Goal: Find contact information: Find contact information

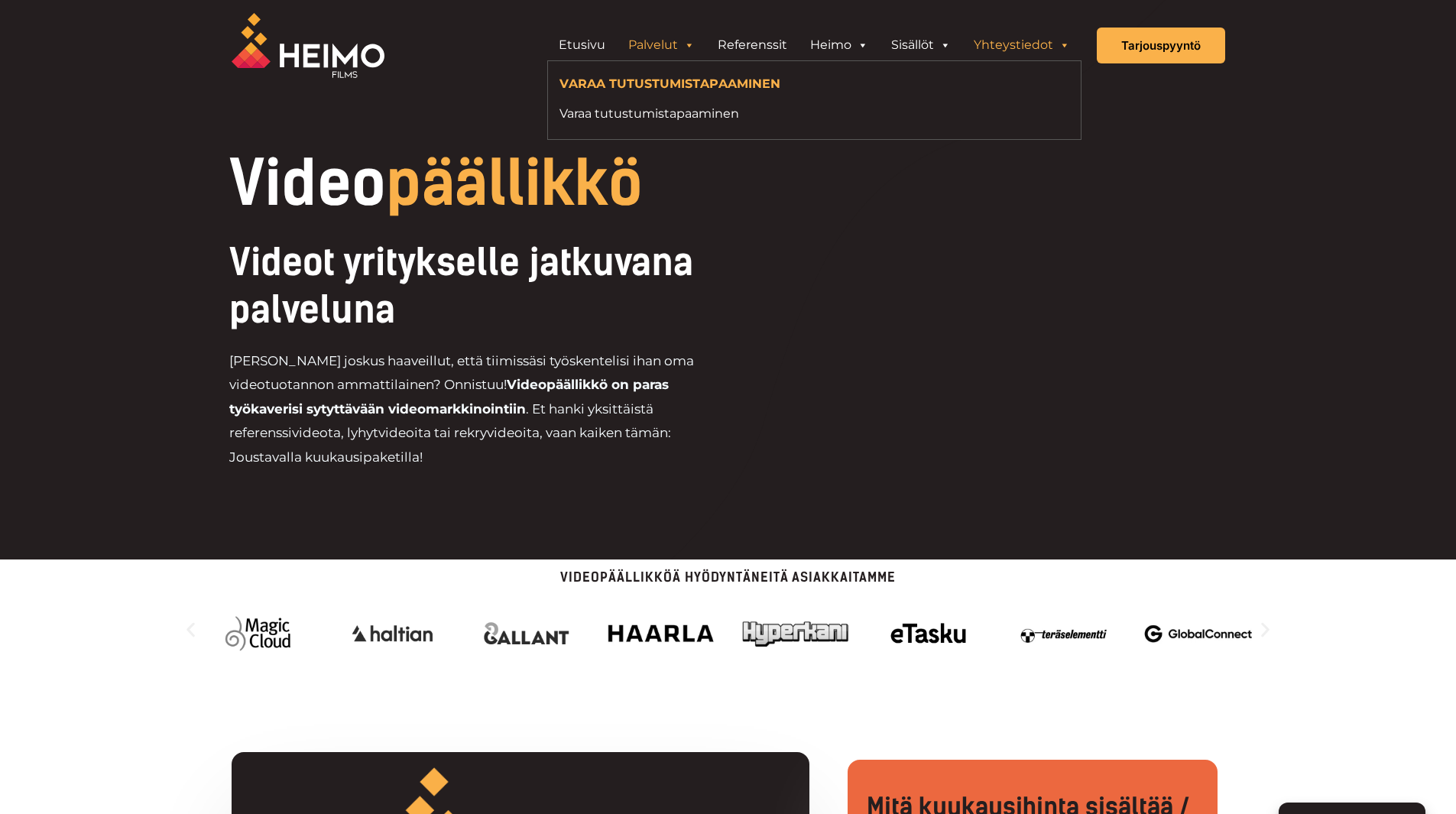
click at [1007, 45] on link "Yhteystiedot" at bounding box center [1021, 45] width 120 height 30
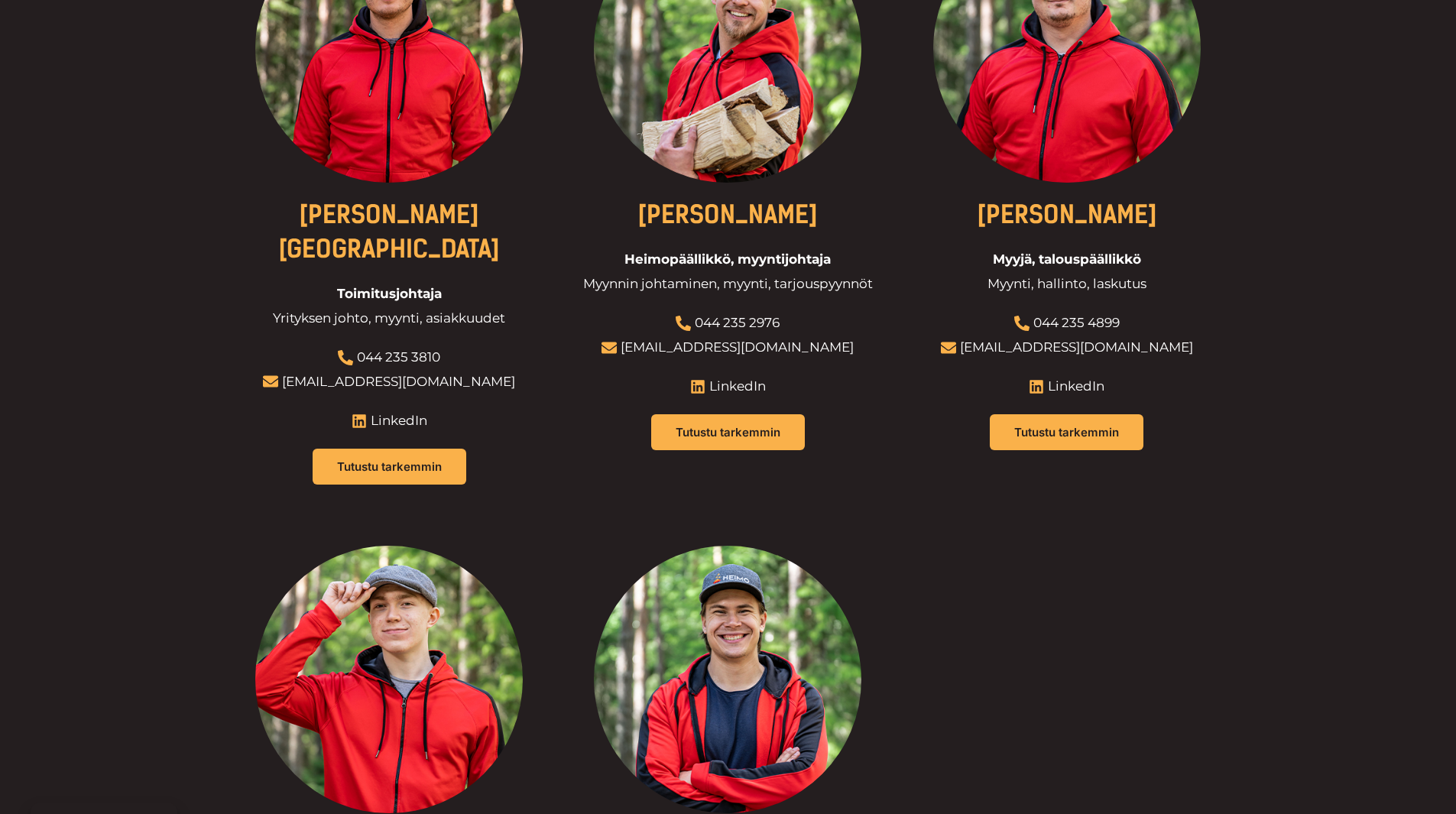
scroll to position [993, 0]
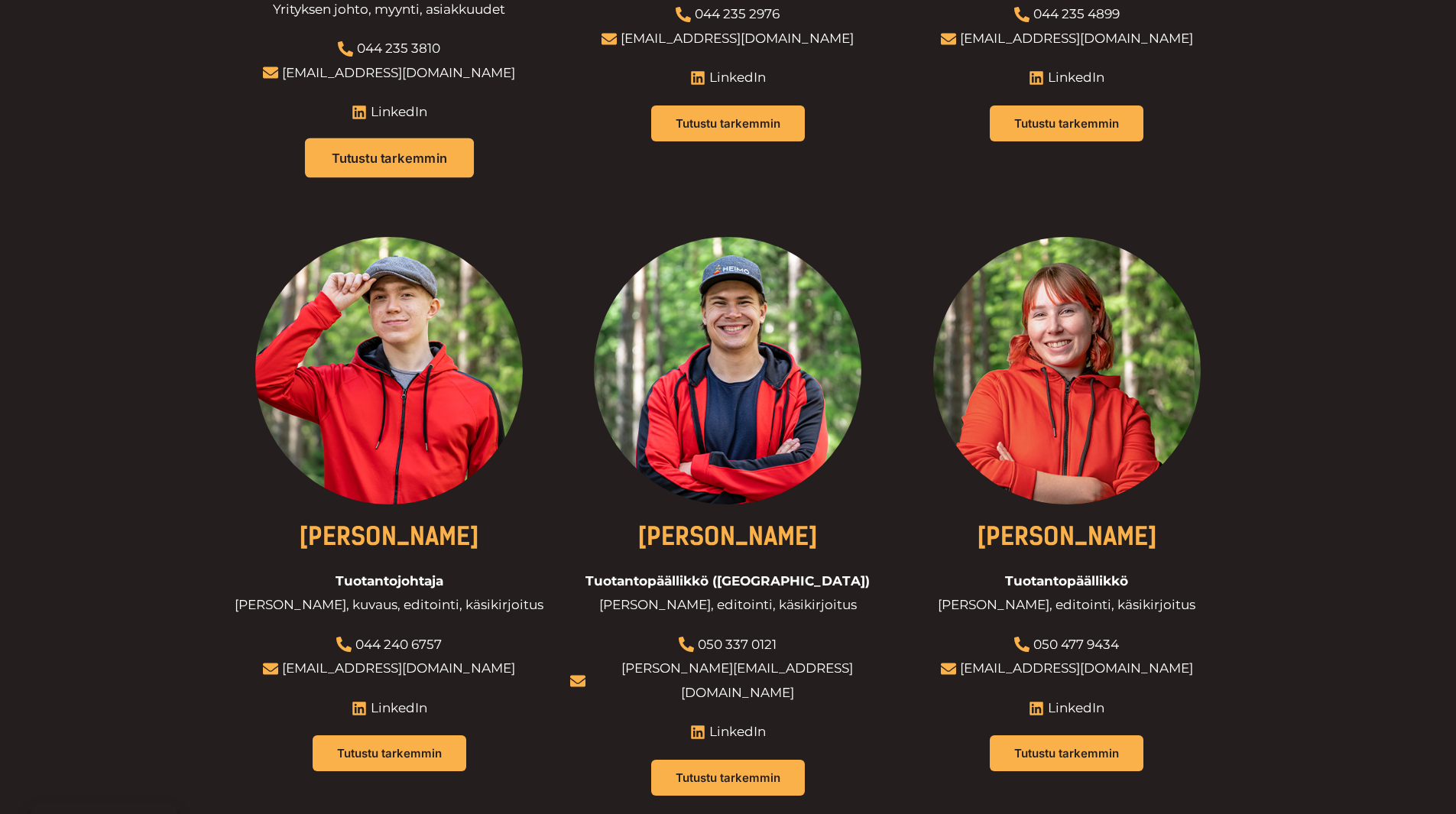
click at [393, 152] on span "Tutustu tarkemmin" at bounding box center [389, 158] width 116 height 13
click at [342, 152] on span "Tutustu tarkemmin" at bounding box center [389, 158] width 116 height 13
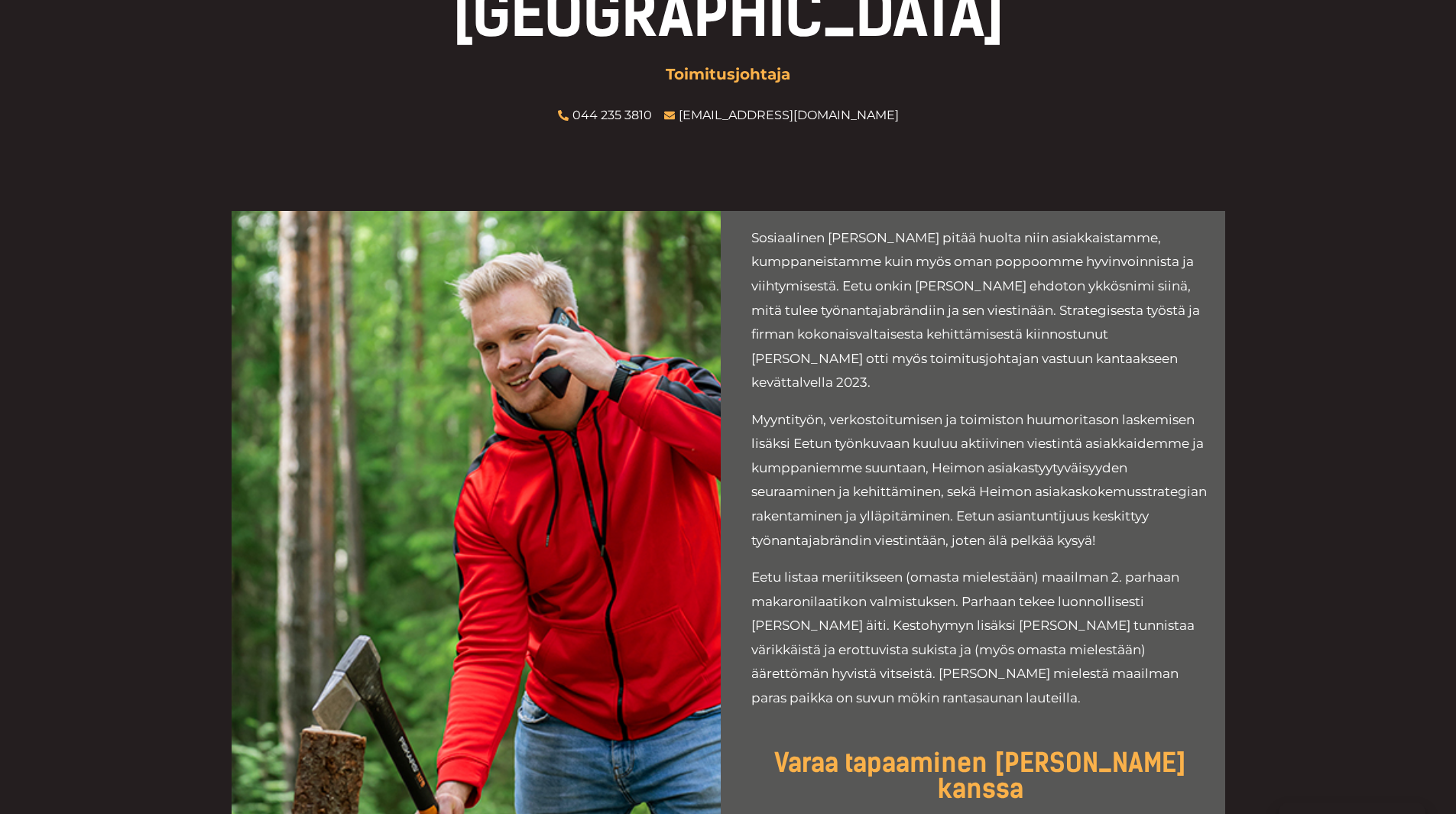
scroll to position [305, 0]
